Goal: Task Accomplishment & Management: Use online tool/utility

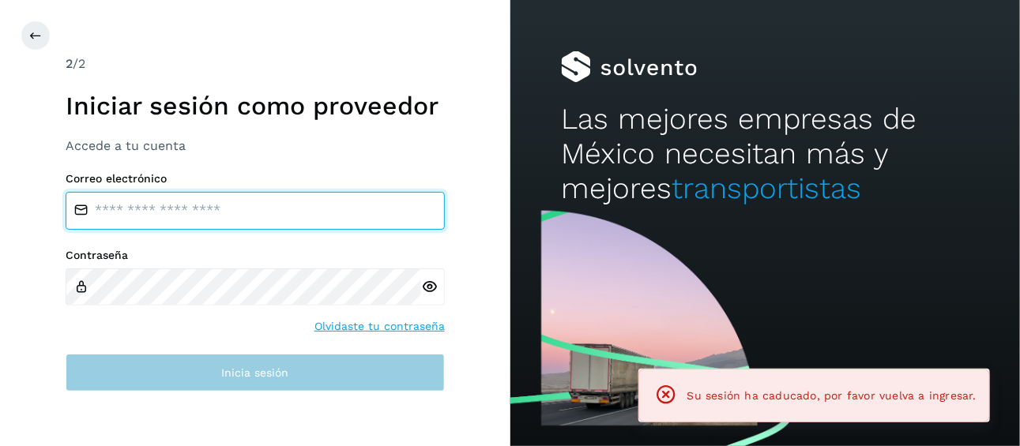
type input "**********"
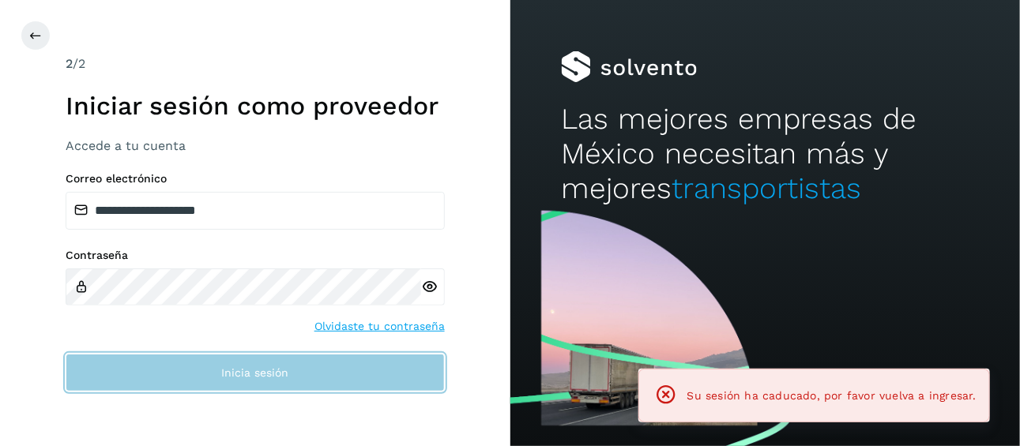
click at [275, 370] on span "Inicia sesión" at bounding box center [254, 372] width 67 height 11
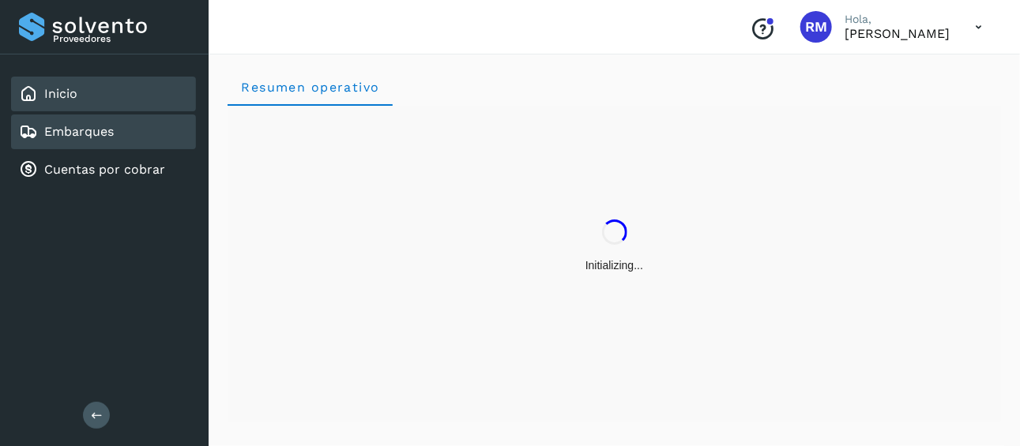
click at [111, 132] on link "Embarques" at bounding box center [79, 131] width 70 height 15
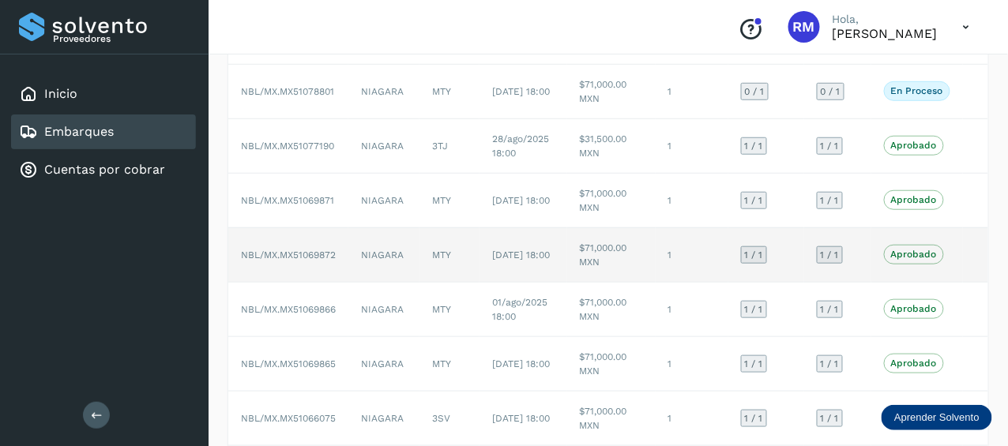
scroll to position [79, 0]
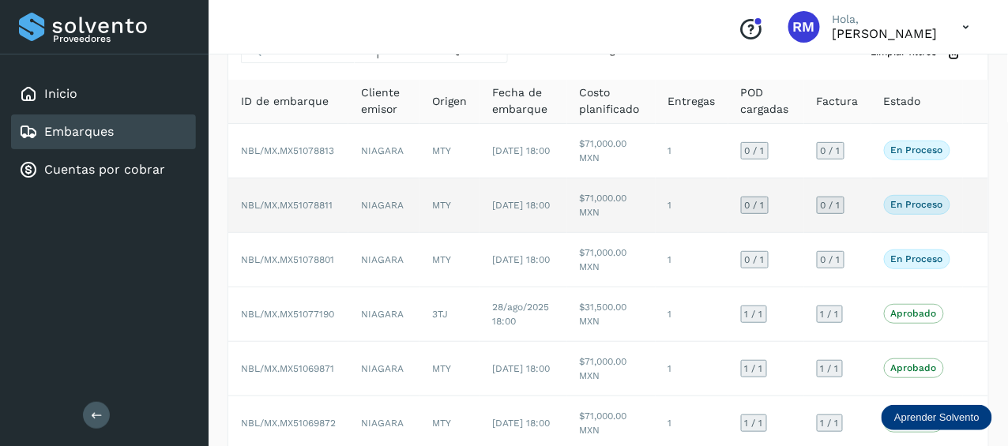
click at [307, 204] on span "NBL/MX.MX51078811" at bounding box center [287, 205] width 92 height 11
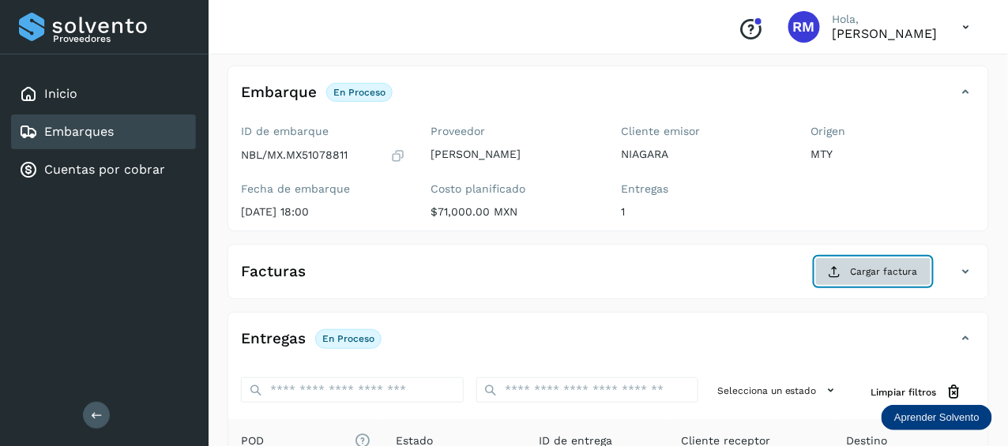
click at [864, 265] on span "Cargar factura" at bounding box center [884, 272] width 67 height 14
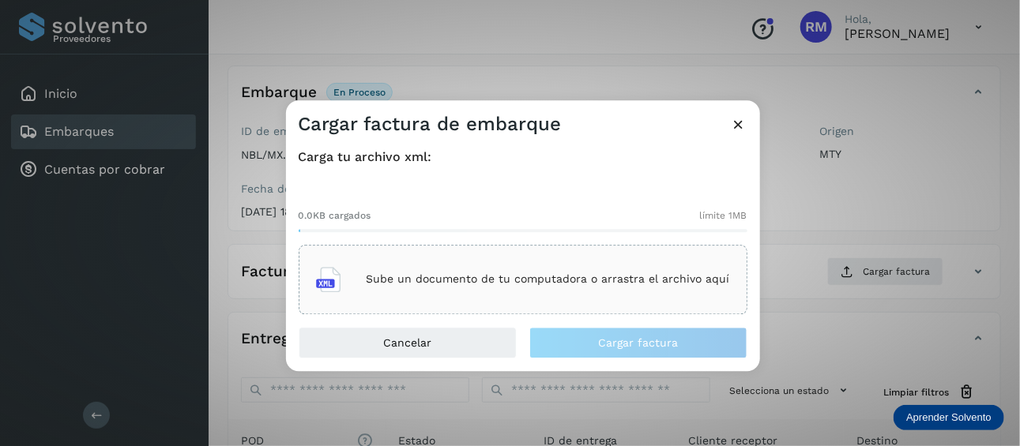
click at [382, 282] on p "Sube un documento de tu computadora o arrastra el archivo aquí" at bounding box center [548, 279] width 363 height 13
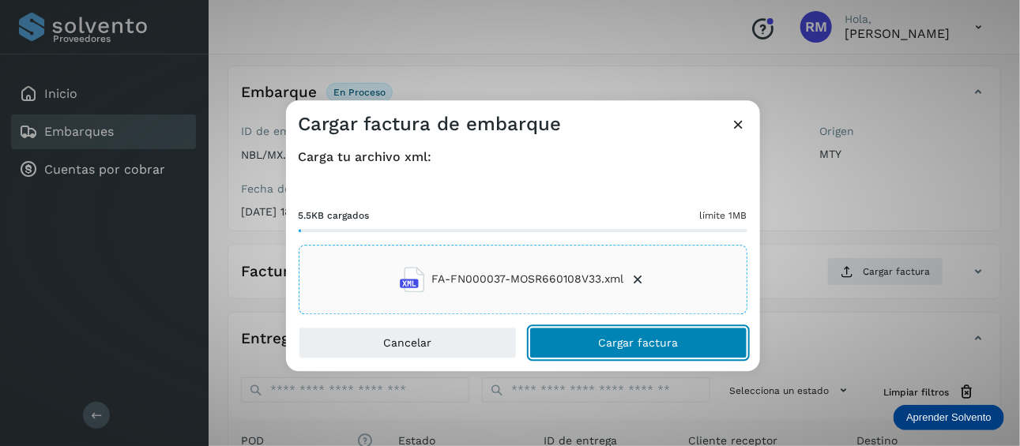
click at [591, 345] on button "Cargar factura" at bounding box center [638, 343] width 218 height 32
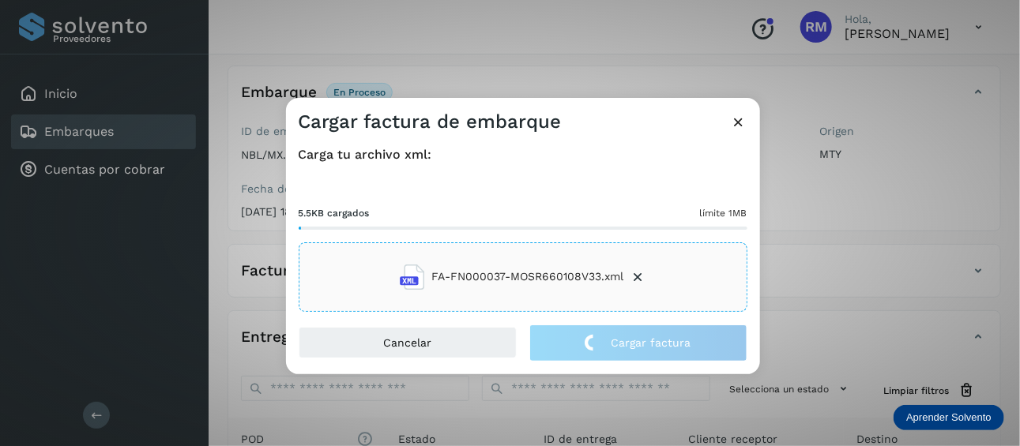
click at [799, 421] on div "Cargar factura de embarque Carga tu archivo xml: 5.5KB cargados límite 1MB FA-F…" at bounding box center [510, 223] width 1020 height 446
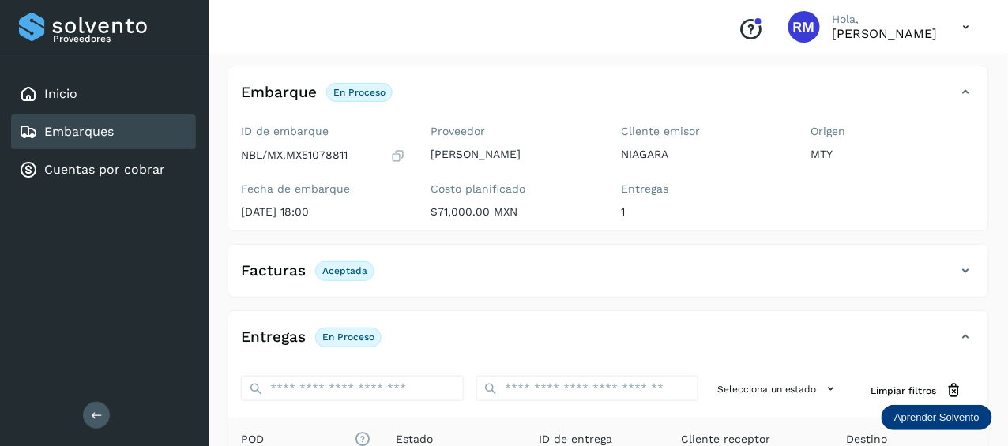
click at [340, 333] on p "En proceso" at bounding box center [348, 337] width 52 height 11
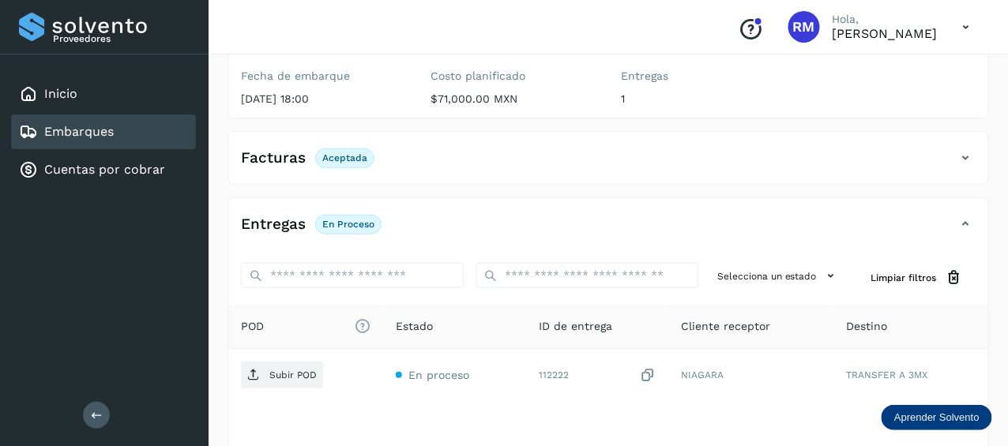
scroll to position [299, 0]
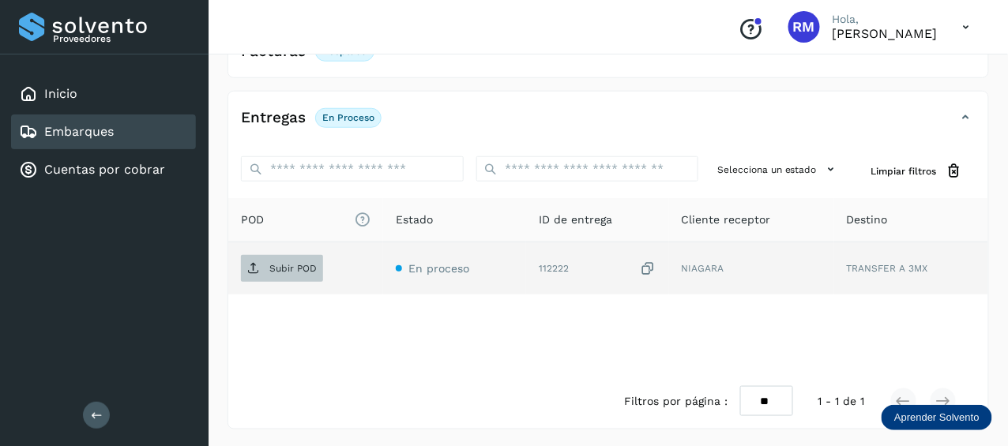
click at [291, 271] on p "Subir POD" at bounding box center [292, 268] width 47 height 11
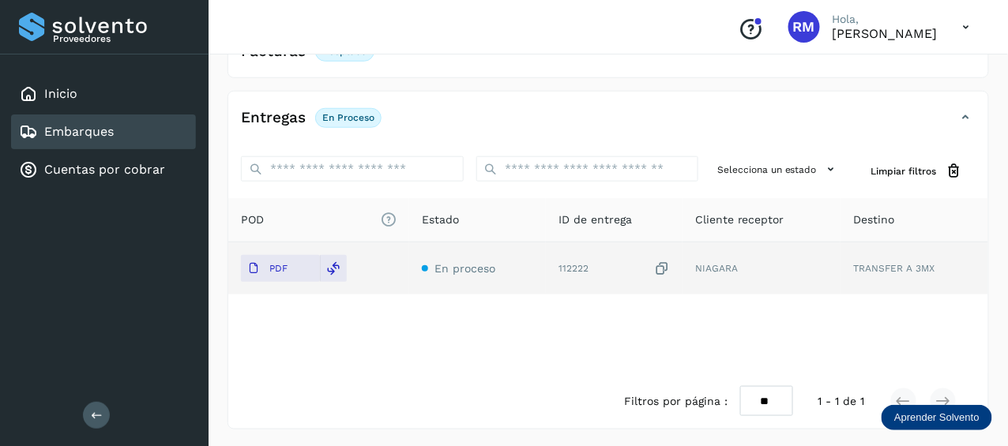
click at [157, 131] on div "Embarques" at bounding box center [103, 132] width 185 height 35
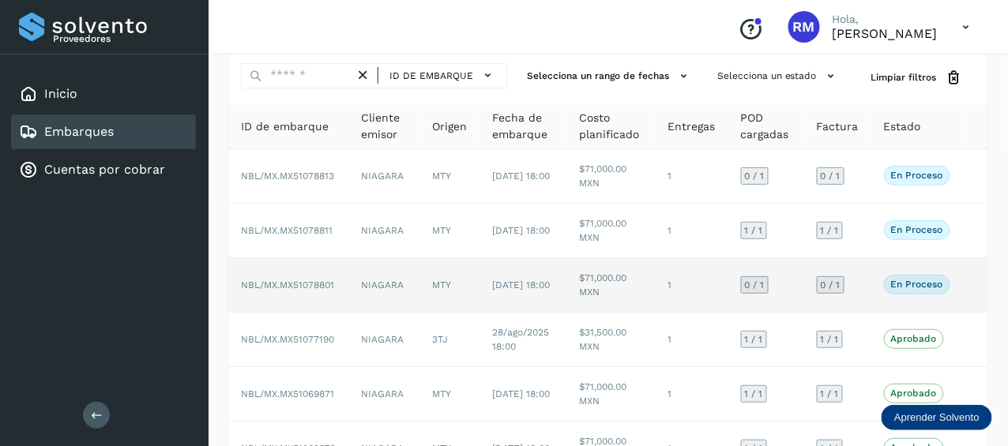
scroll to position [79, 0]
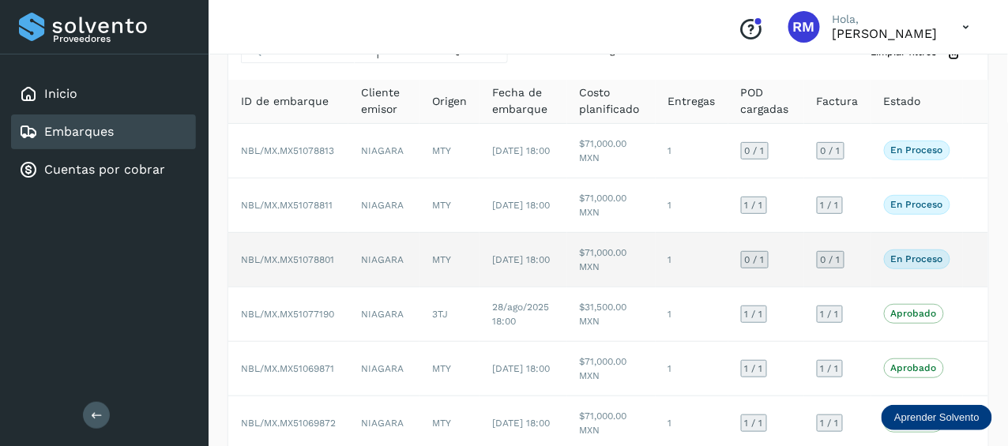
click at [307, 257] on span "NBL/MX.MX51078801" at bounding box center [287, 259] width 93 height 11
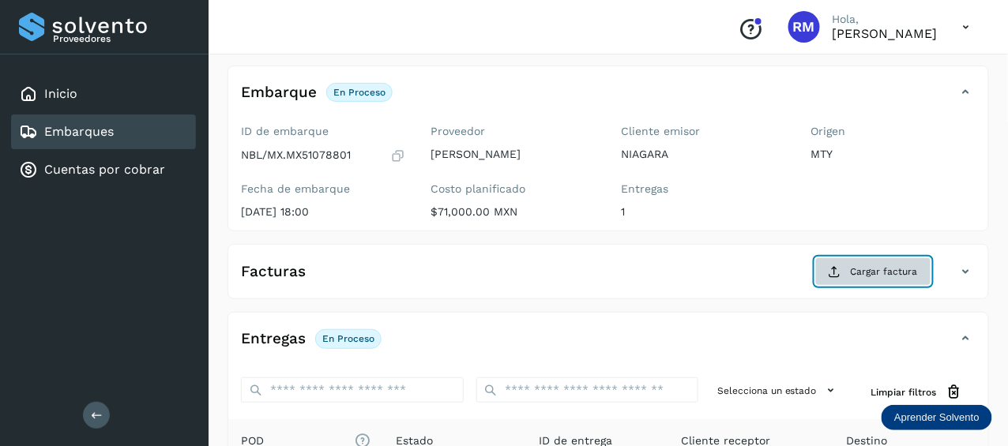
click at [859, 269] on span "Cargar factura" at bounding box center [884, 272] width 67 height 14
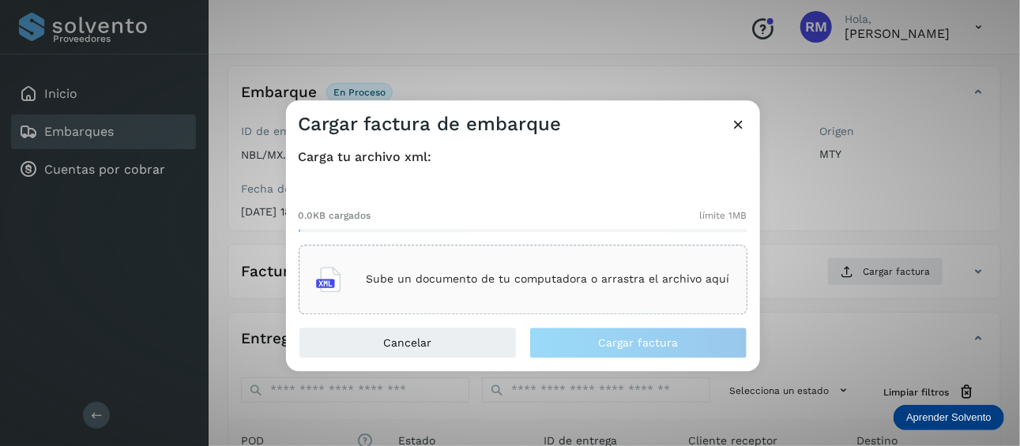
click at [392, 291] on div "Sube un documento de tu computadora o arrastra el archivo aquí" at bounding box center [523, 279] width 414 height 43
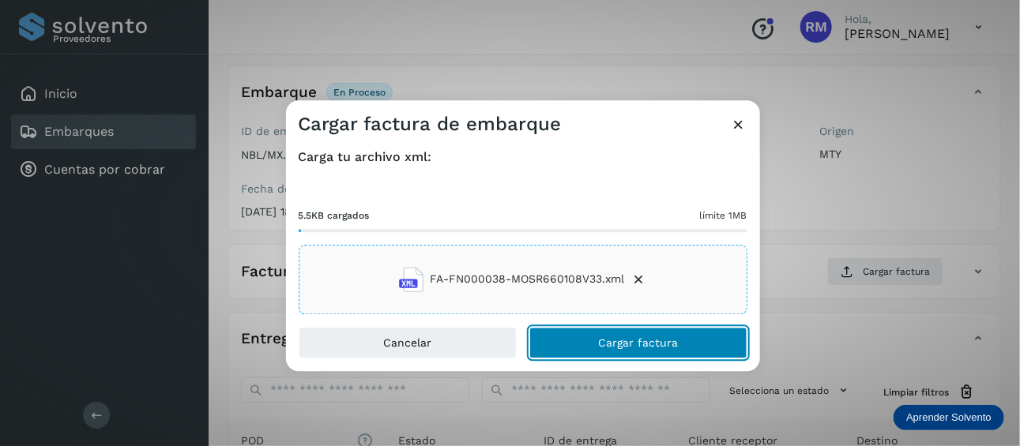
click at [616, 337] on span "Cargar factura" at bounding box center [638, 342] width 80 height 11
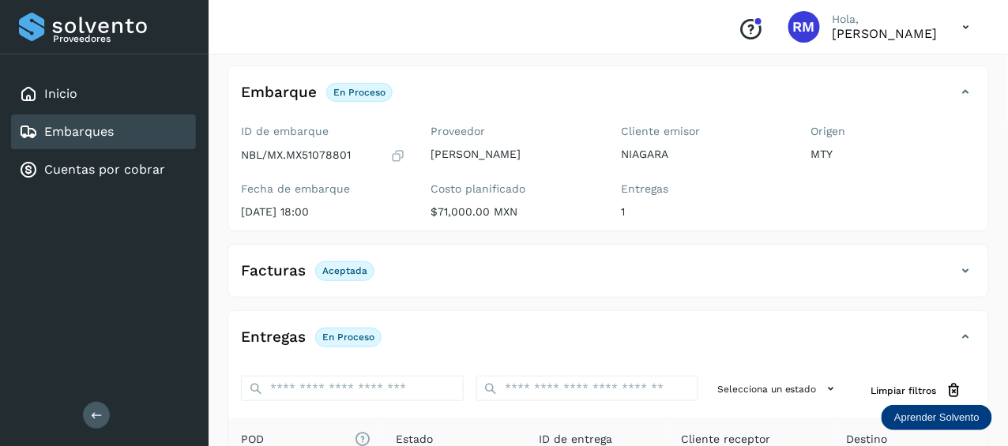
scroll to position [158, 0]
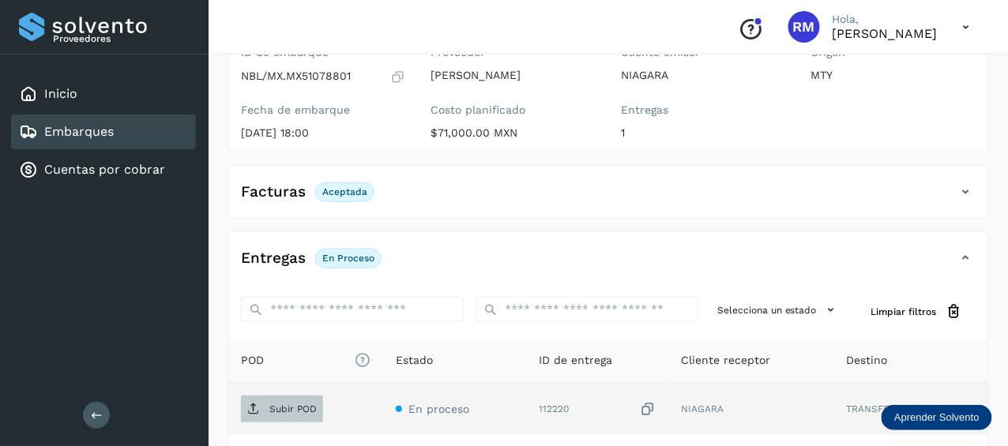
click at [290, 408] on p "Subir POD" at bounding box center [292, 409] width 47 height 11
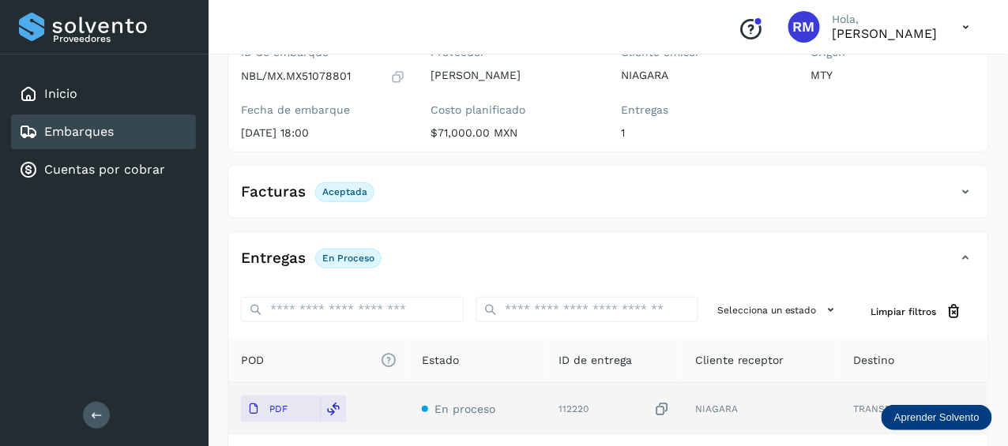
click at [122, 131] on div "Embarques" at bounding box center [103, 132] width 185 height 35
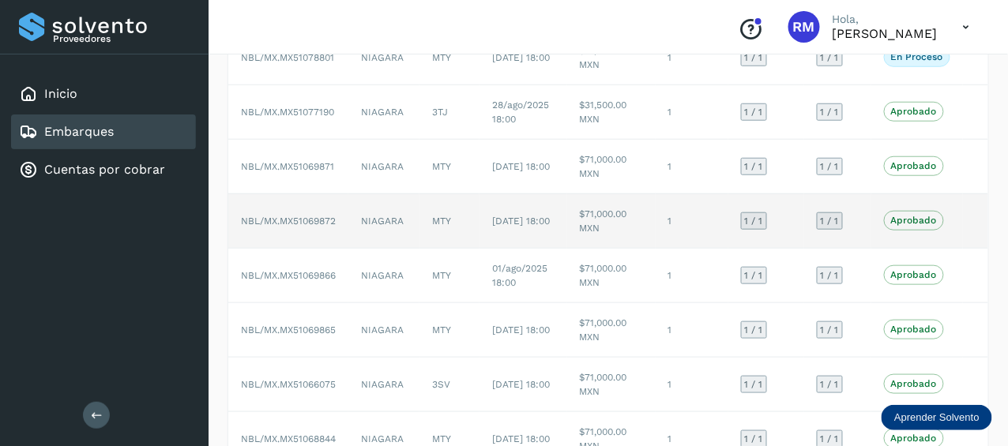
scroll to position [372, 0]
